Goal: Complete application form

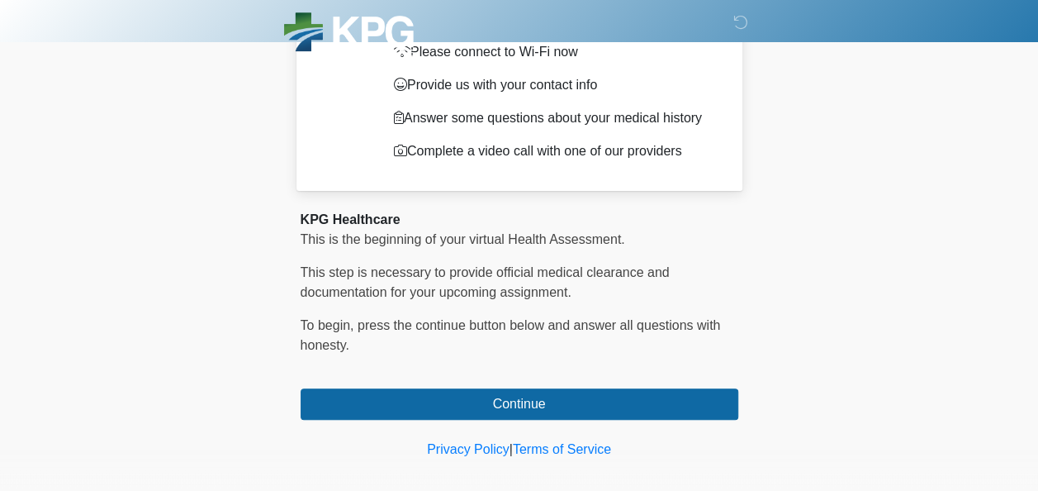
scroll to position [135, 0]
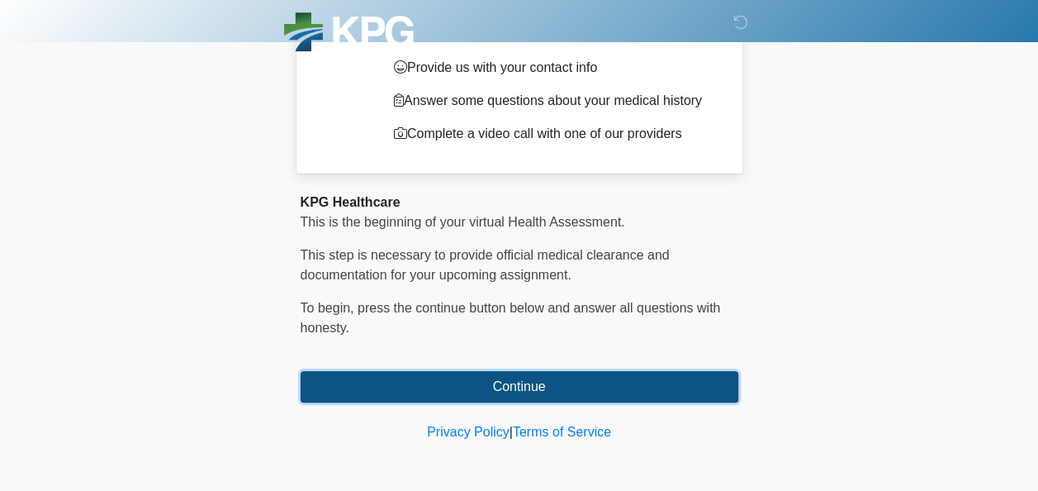
click at [513, 382] on button "Continue" at bounding box center [520, 386] width 438 height 31
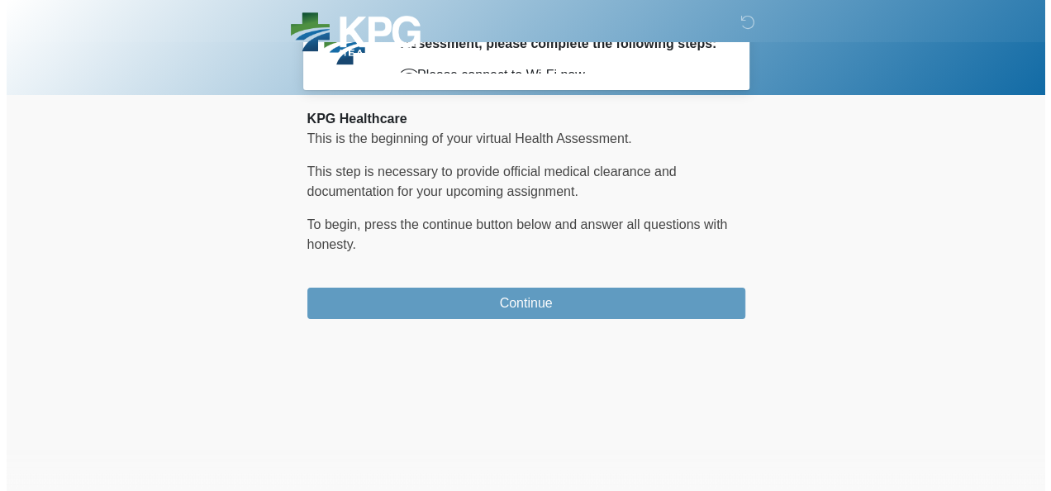
scroll to position [0, 0]
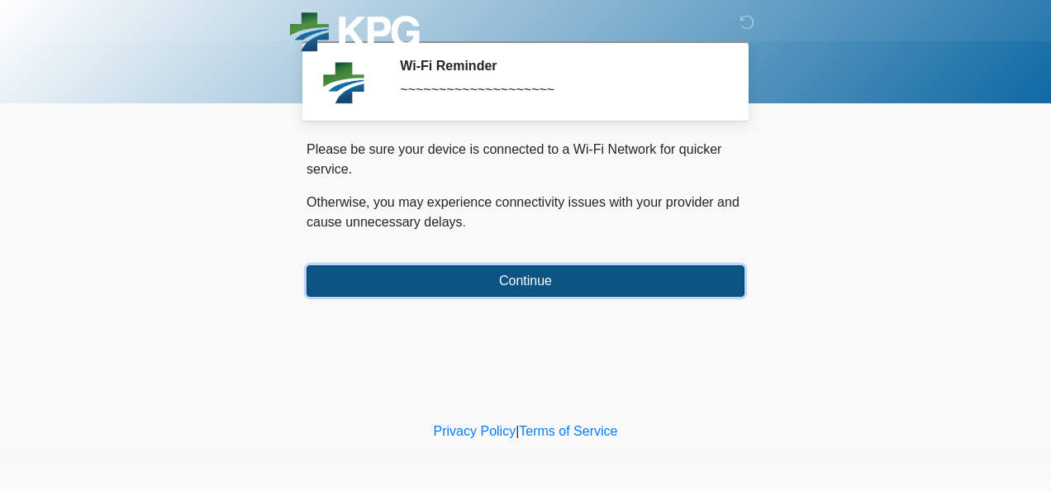
click at [519, 282] on button "Continue" at bounding box center [525, 280] width 438 height 31
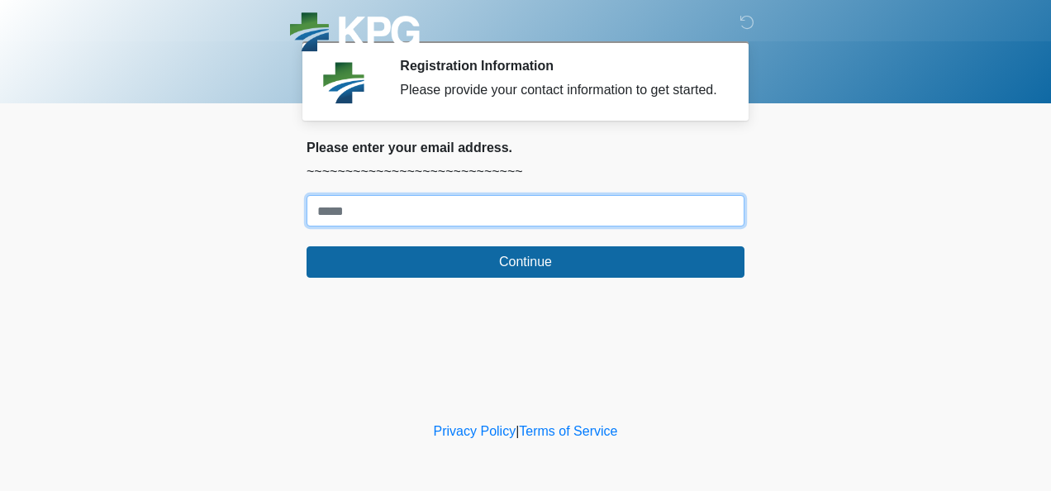
click at [449, 221] on input "Where should we email your response?" at bounding box center [525, 210] width 438 height 31
type input "**********"
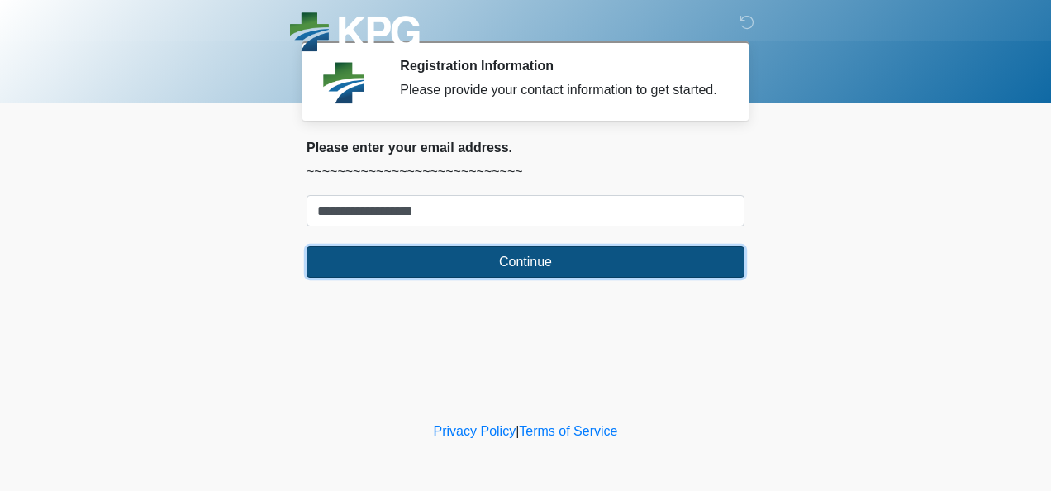
click at [497, 267] on button "Continue" at bounding box center [525, 261] width 438 height 31
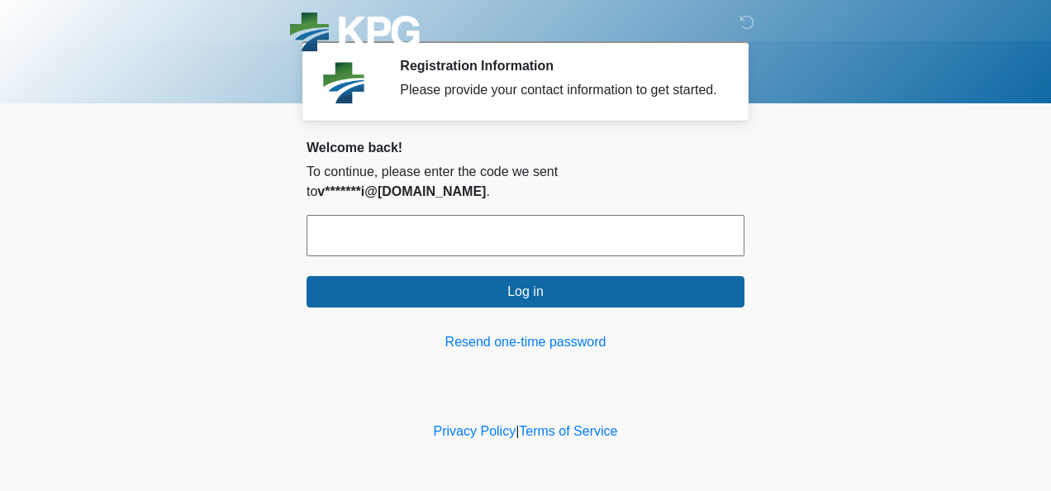
click at [332, 216] on input "text" at bounding box center [525, 235] width 438 height 41
type input "******"
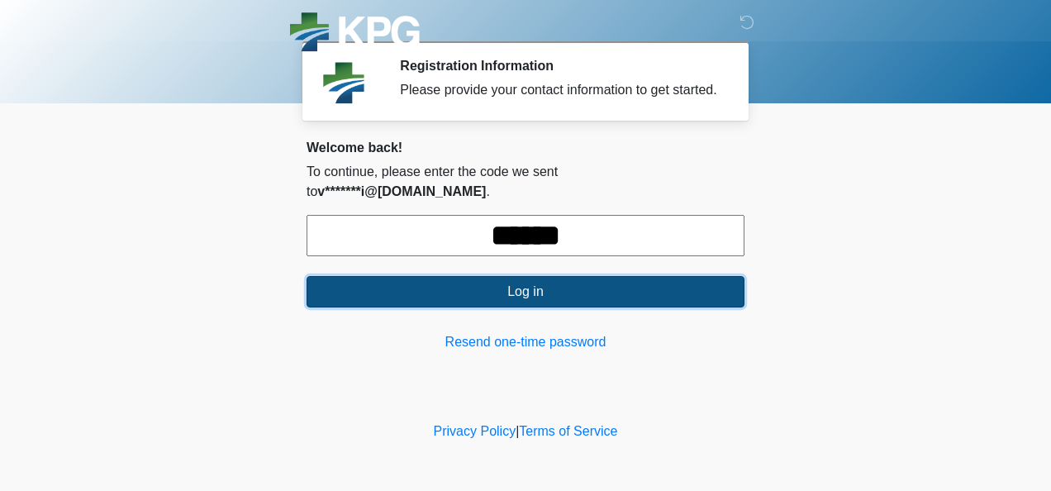
click at [552, 276] on button "Log in" at bounding box center [525, 291] width 438 height 31
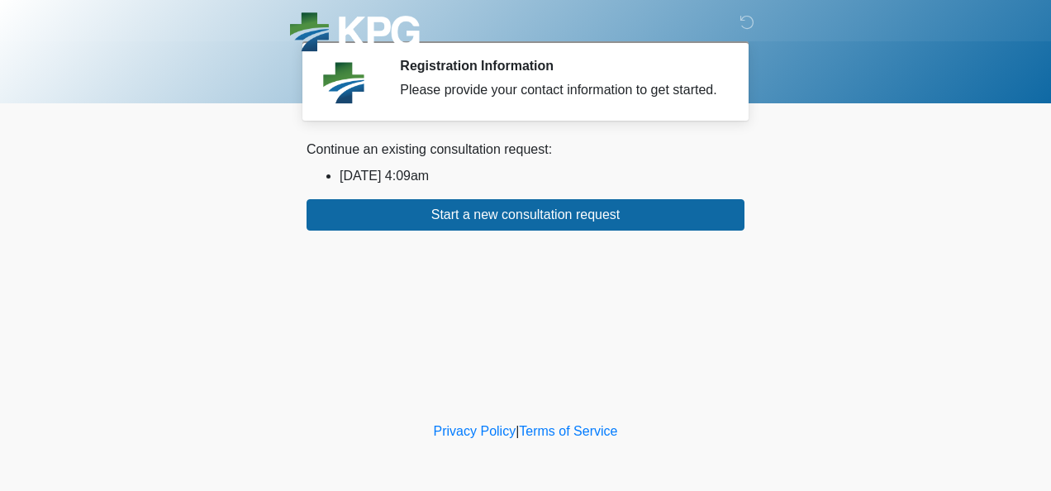
click at [423, 175] on li "2025/09/11 4:09am" at bounding box center [542, 176] width 405 height 20
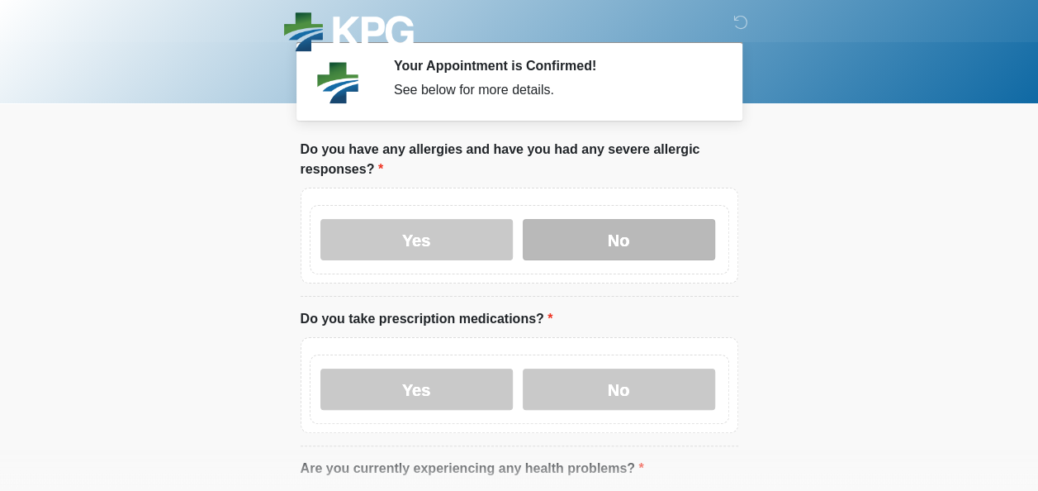
click at [617, 244] on label "No" at bounding box center [619, 239] width 192 height 41
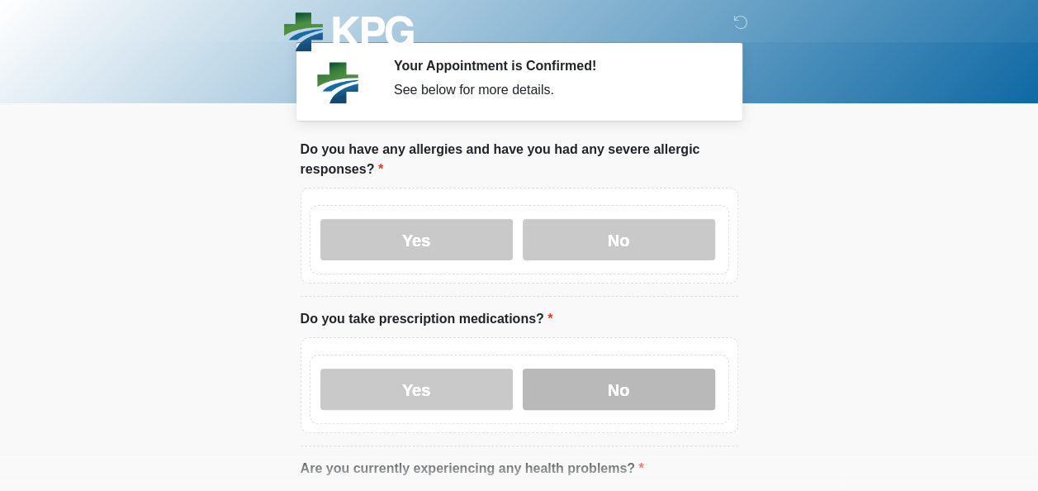
click at [603, 385] on label "No" at bounding box center [619, 388] width 192 height 41
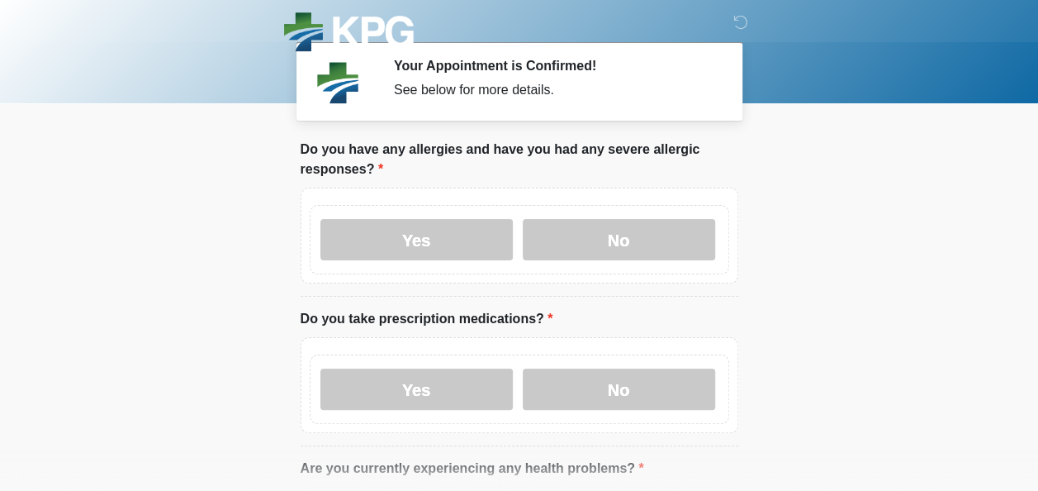
click at [99, 415] on body "‎ ‎ ‎ Your Appointment is Confirmed! See below for more details. Please connect…" at bounding box center [519, 245] width 1038 height 491
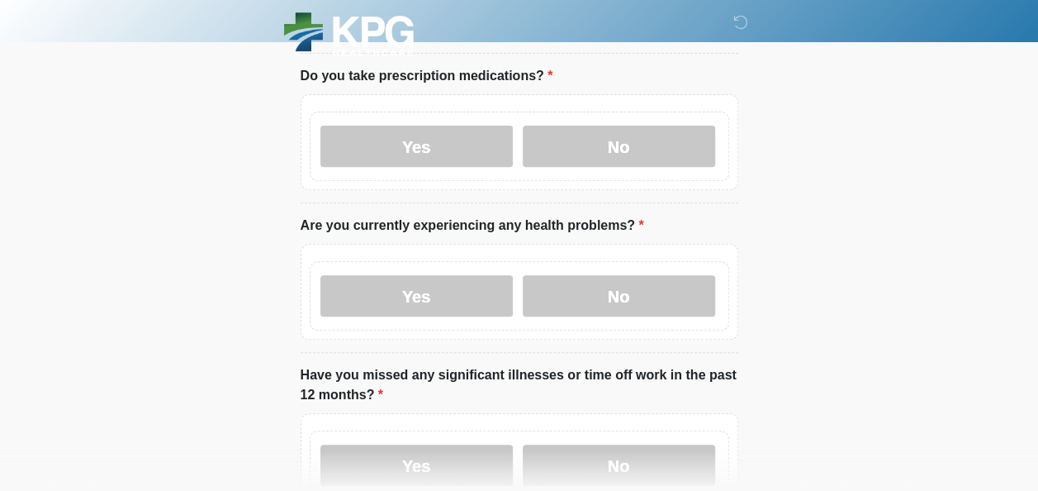
scroll to position [267, 0]
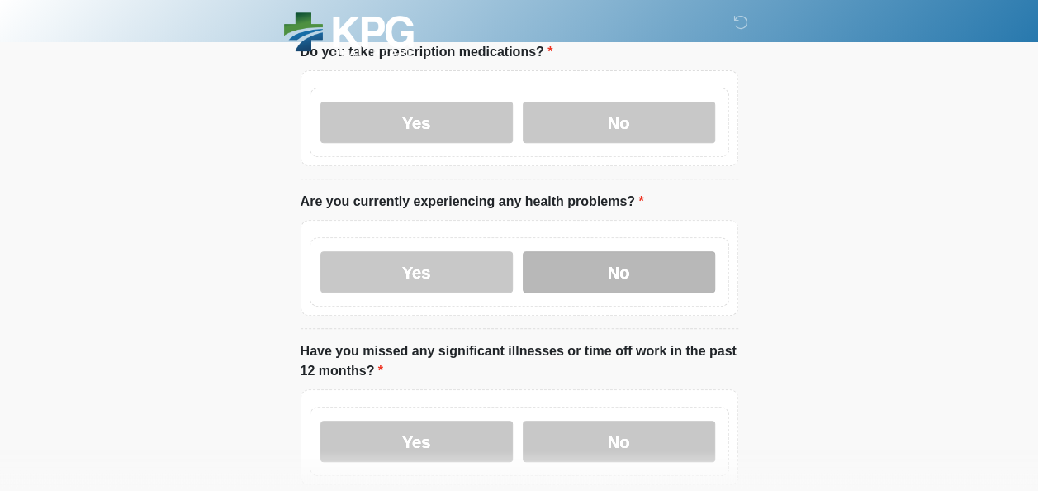
click at [608, 274] on label "No" at bounding box center [619, 271] width 192 height 41
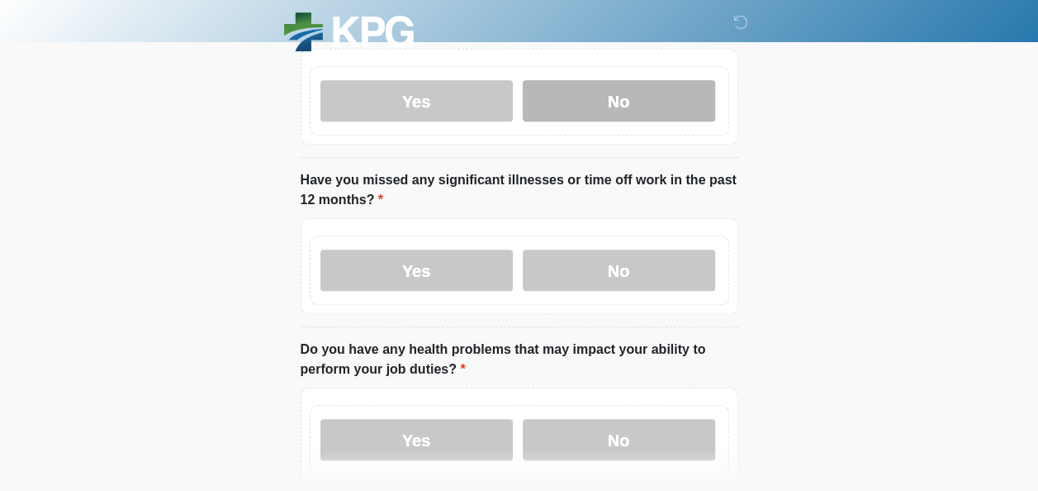
scroll to position [438, 0]
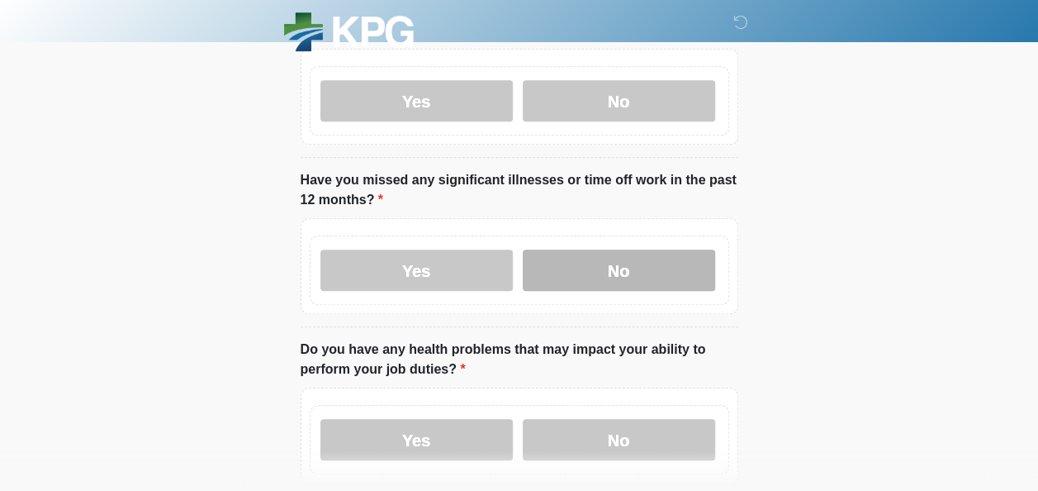
click at [631, 249] on label "No" at bounding box center [619, 269] width 192 height 41
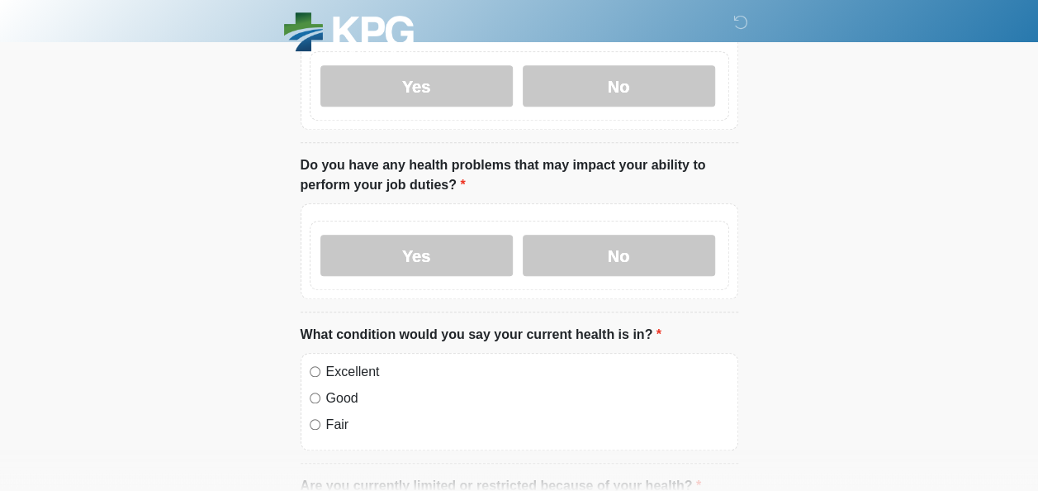
scroll to position [626, 0]
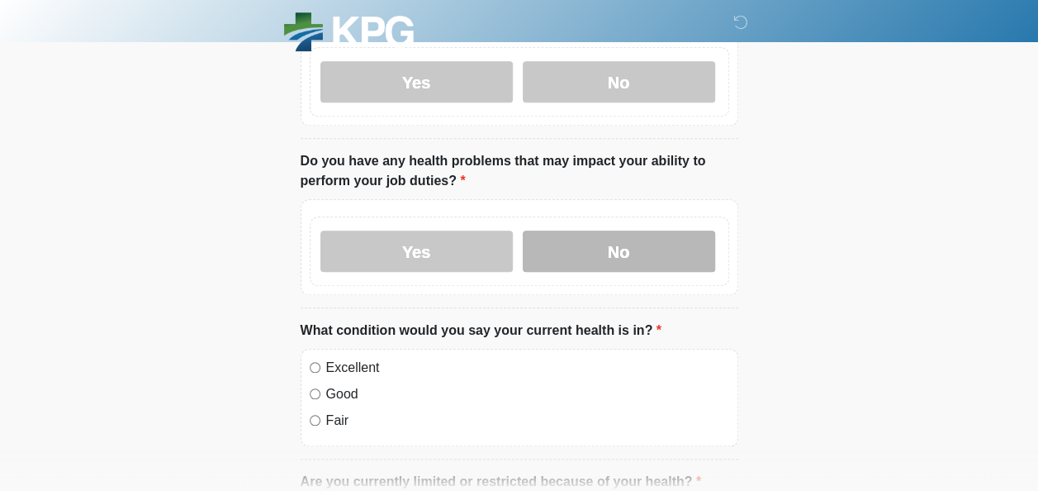
click at [615, 235] on label "No" at bounding box center [619, 250] width 192 height 41
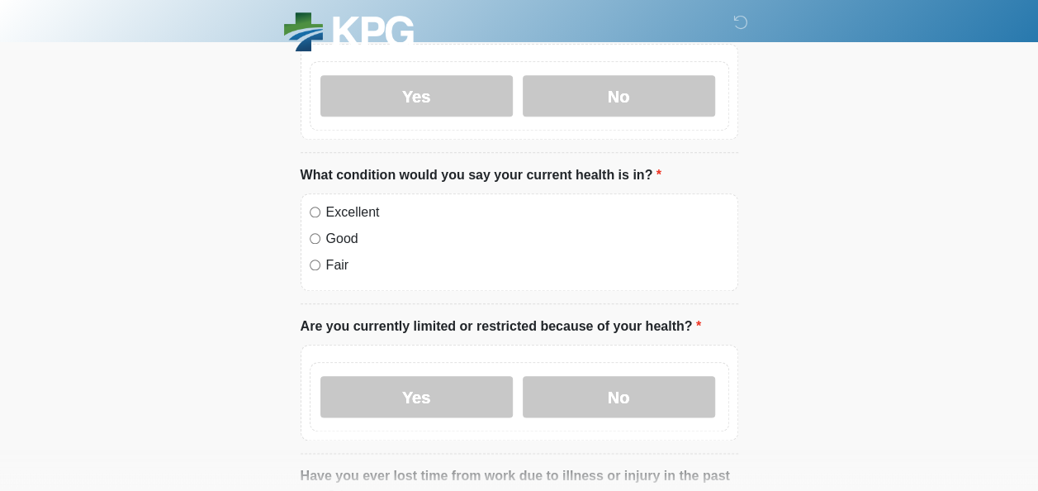
scroll to position [784, 0]
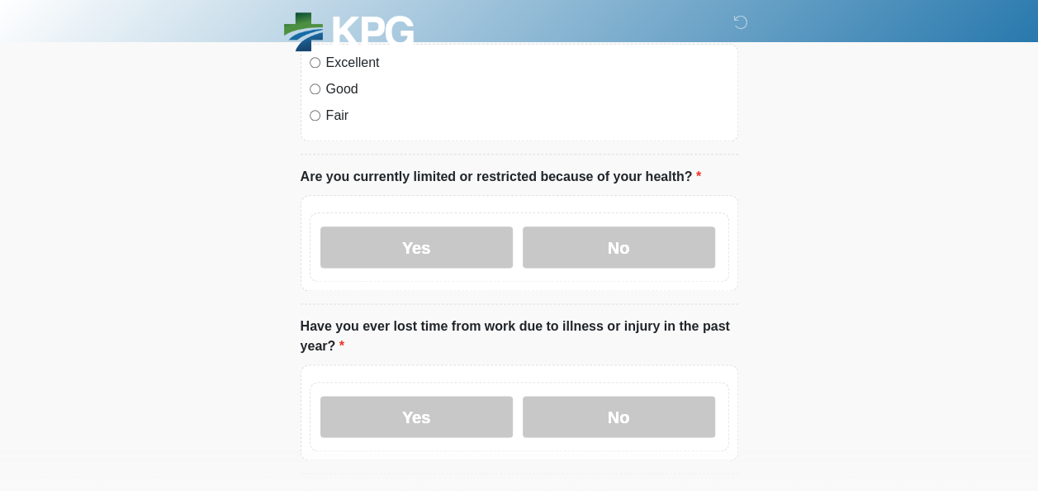
scroll to position [947, 0]
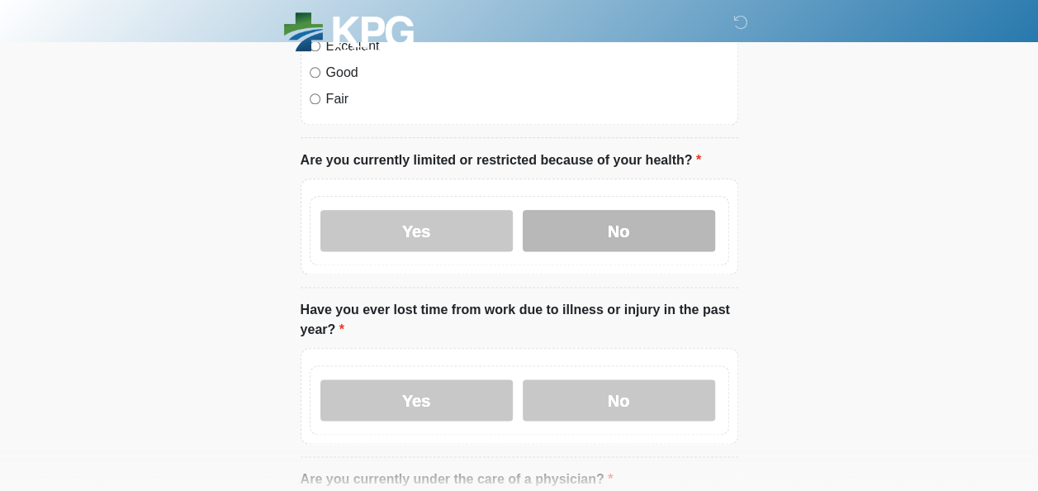
click at [645, 214] on label "No" at bounding box center [619, 230] width 192 height 41
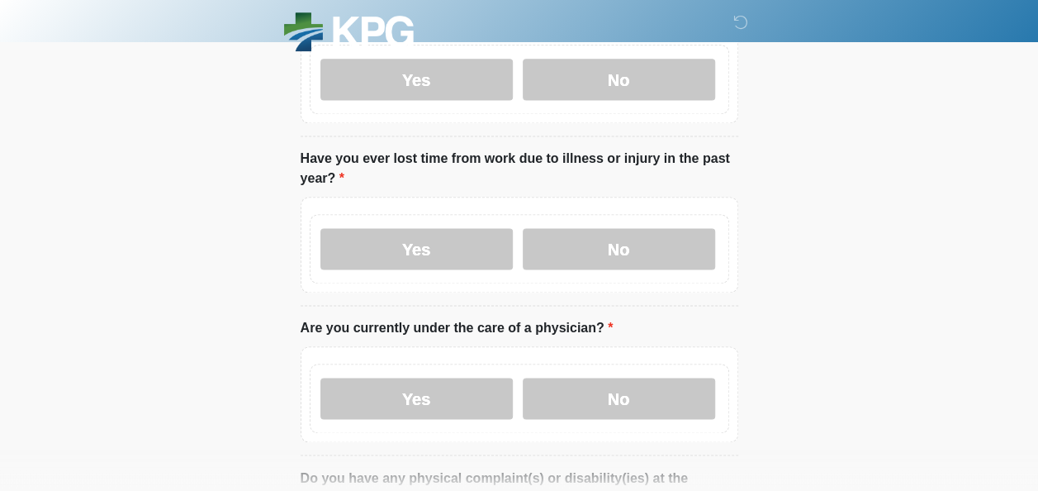
scroll to position [1104, 0]
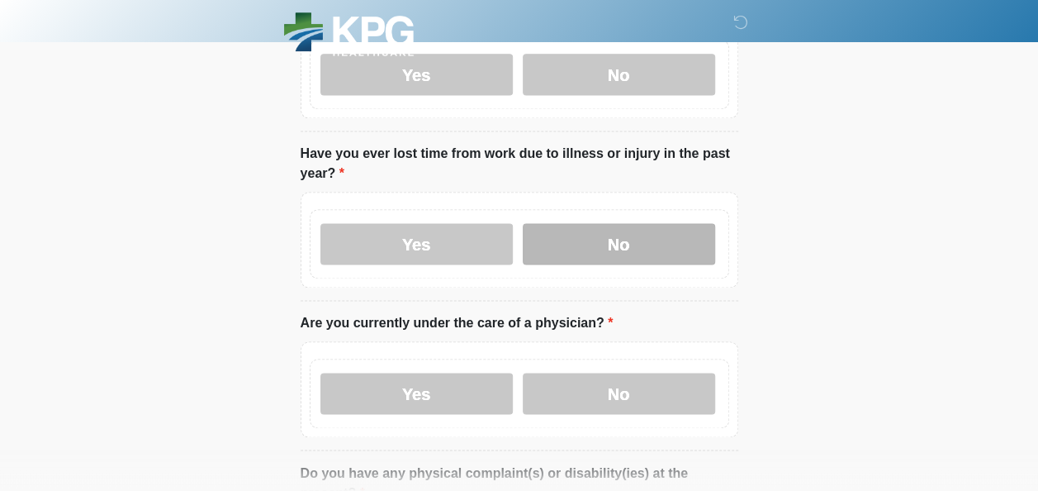
click at [615, 225] on label "No" at bounding box center [619, 243] width 192 height 41
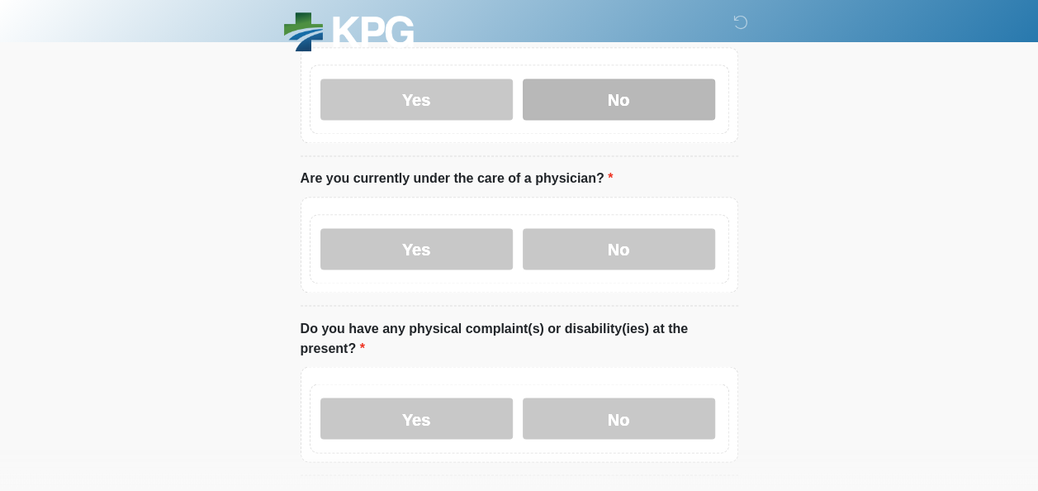
scroll to position [1249, 0]
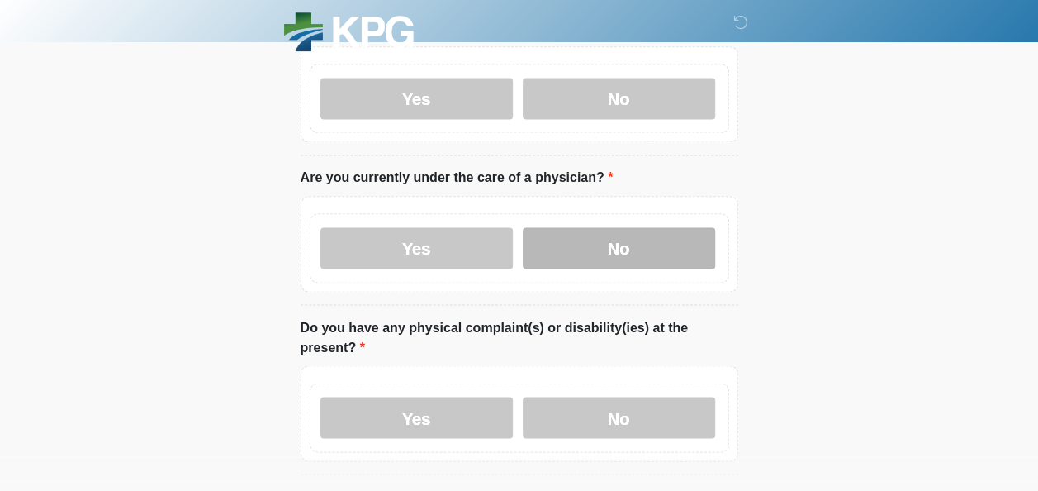
click at [615, 235] on label "No" at bounding box center [619, 247] width 192 height 41
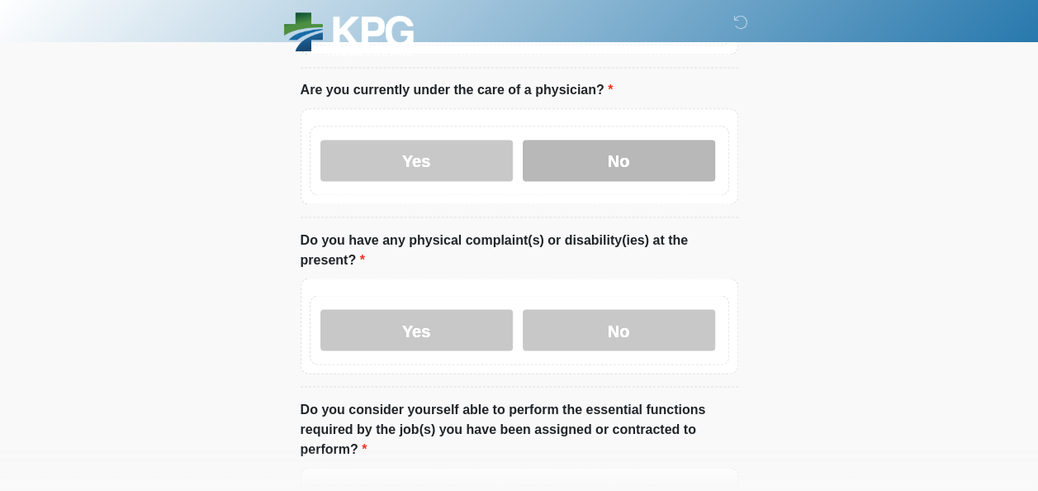
scroll to position [1343, 0]
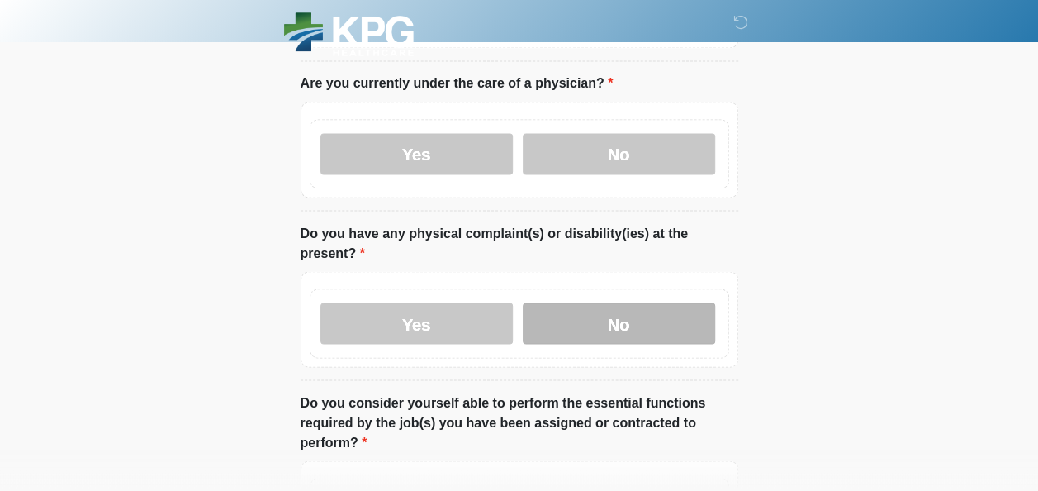
click at [624, 302] on label "No" at bounding box center [619, 322] width 192 height 41
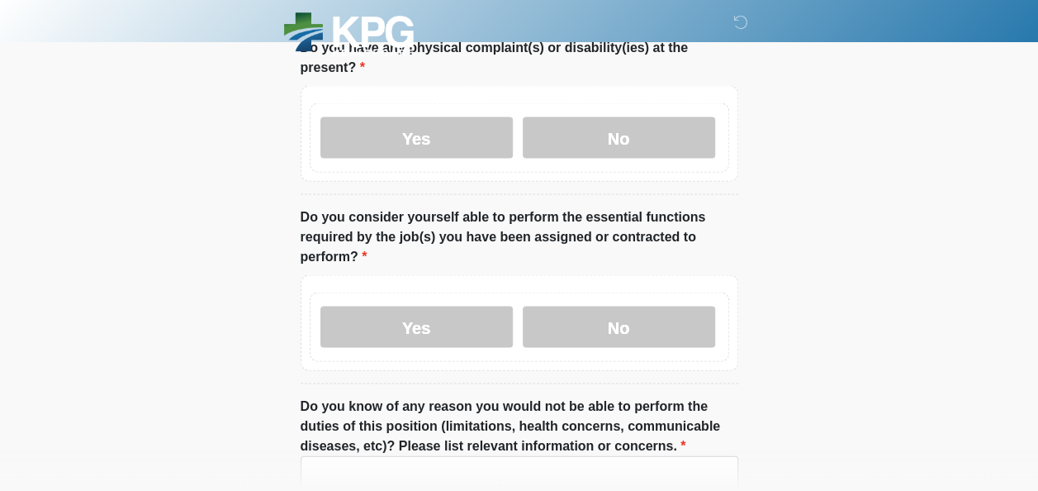
scroll to position [1533, 0]
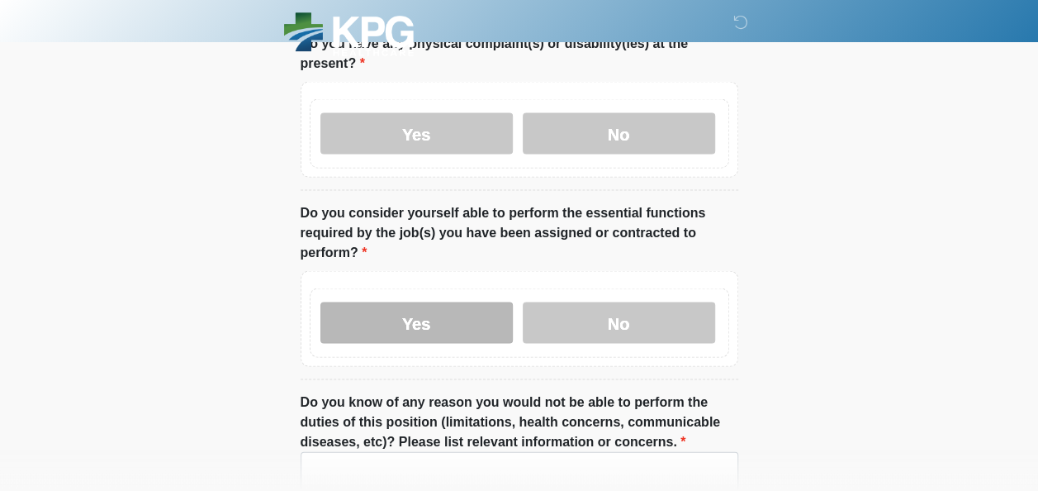
click at [441, 302] on label "Yes" at bounding box center [417, 322] width 192 height 41
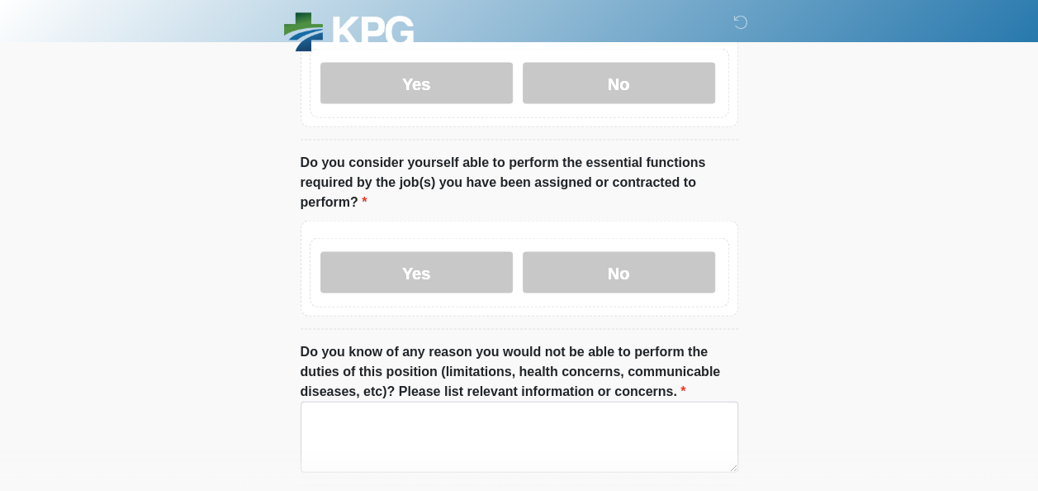
scroll to position [1675, 0]
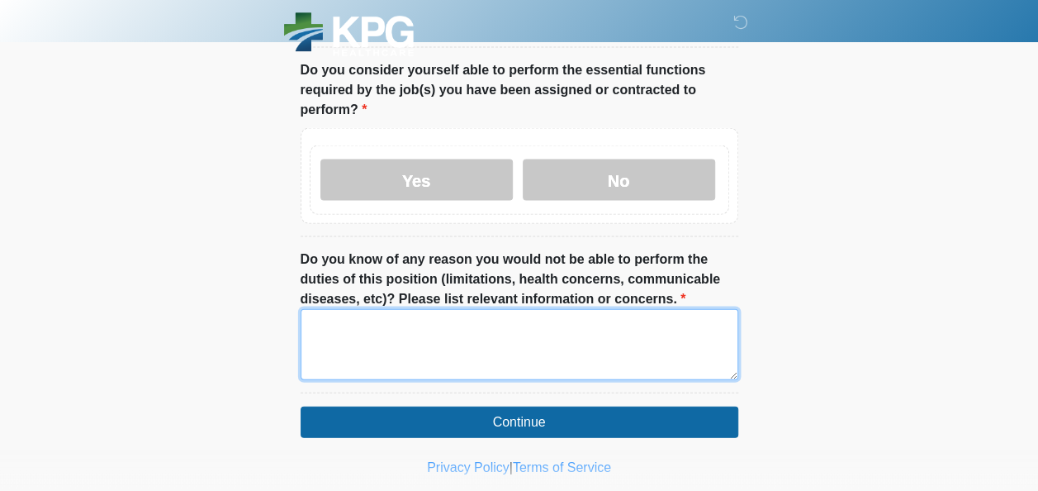
click at [435, 319] on textarea "Do you know of any reason you would not be able to perform the duties of this p…" at bounding box center [520, 344] width 438 height 71
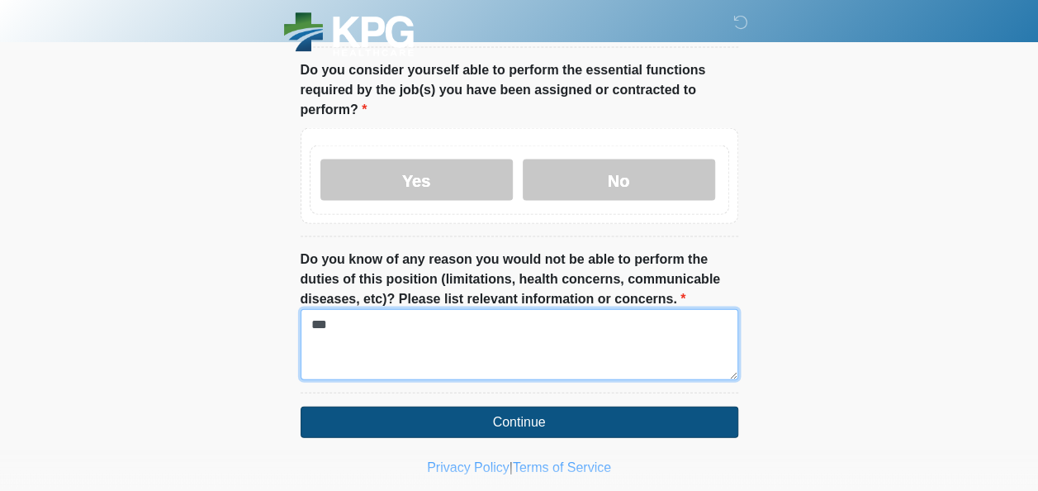
type textarea "***"
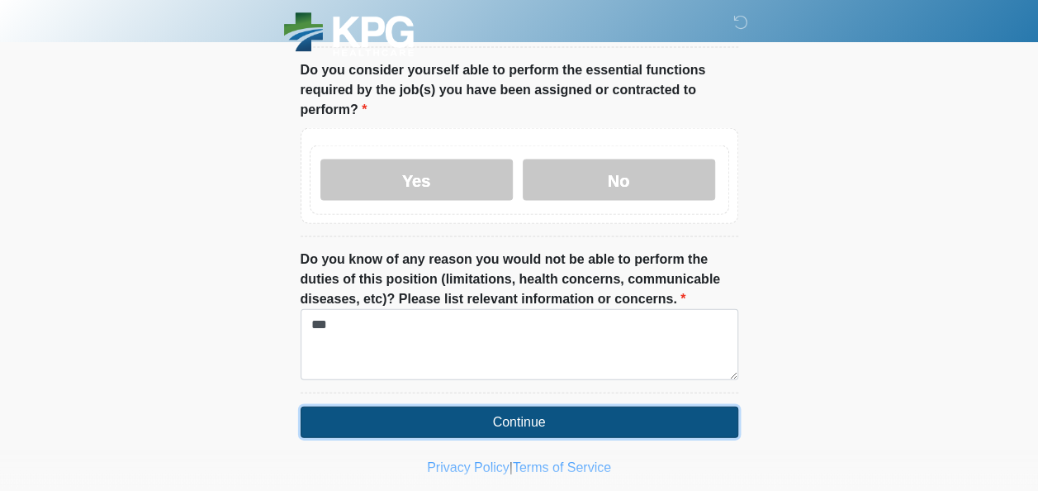
click at [520, 406] on button "Continue" at bounding box center [520, 421] width 438 height 31
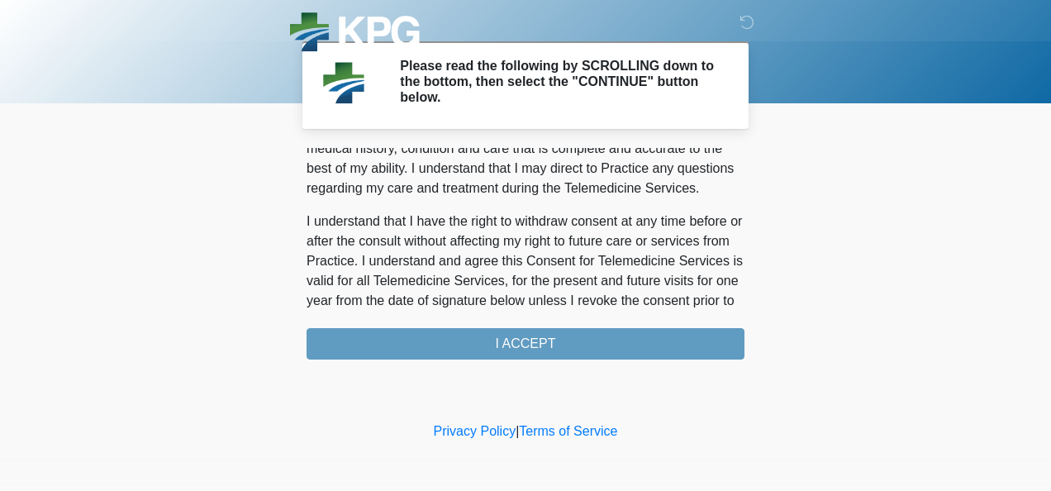
scroll to position [1194, 0]
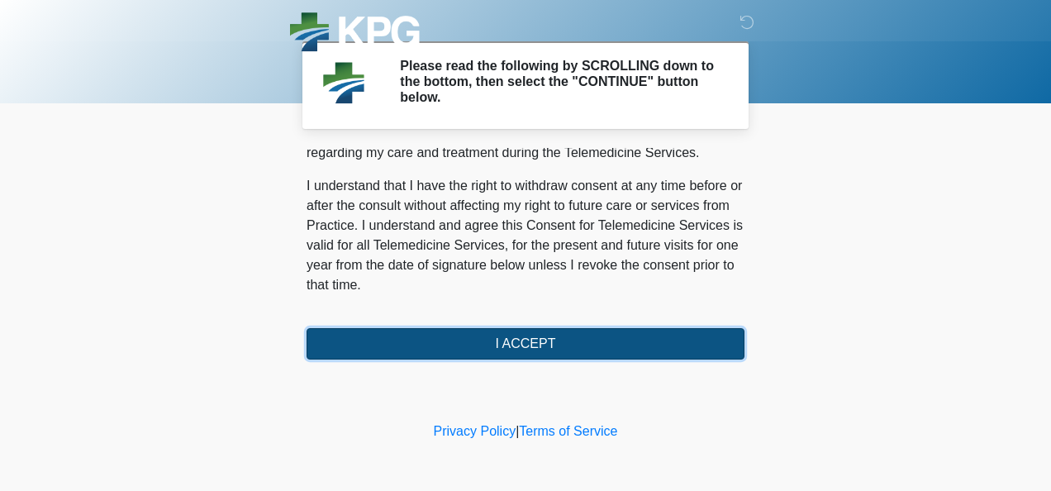
click at [530, 342] on button "I ACCEPT" at bounding box center [525, 343] width 438 height 31
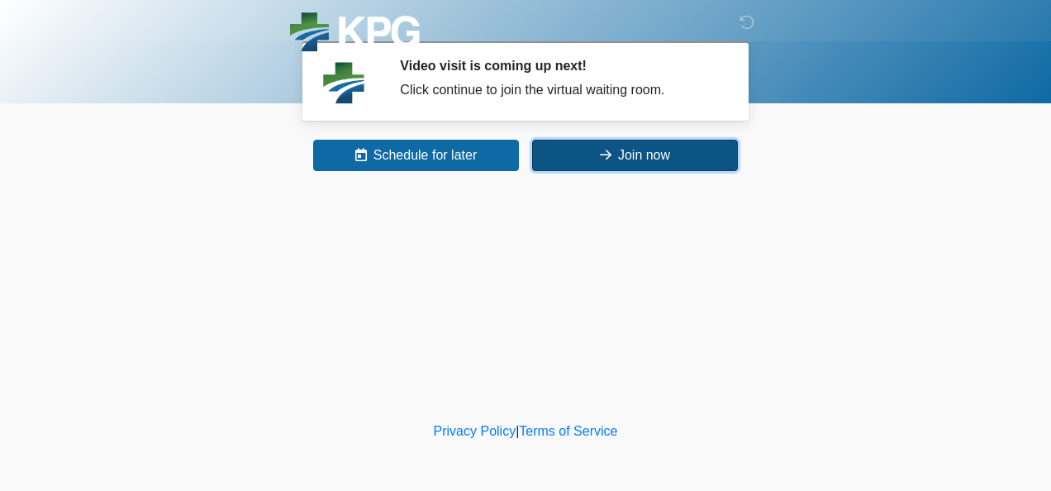
click at [575, 153] on button "Join now" at bounding box center [635, 155] width 206 height 31
